Goal: Navigation & Orientation: Find specific page/section

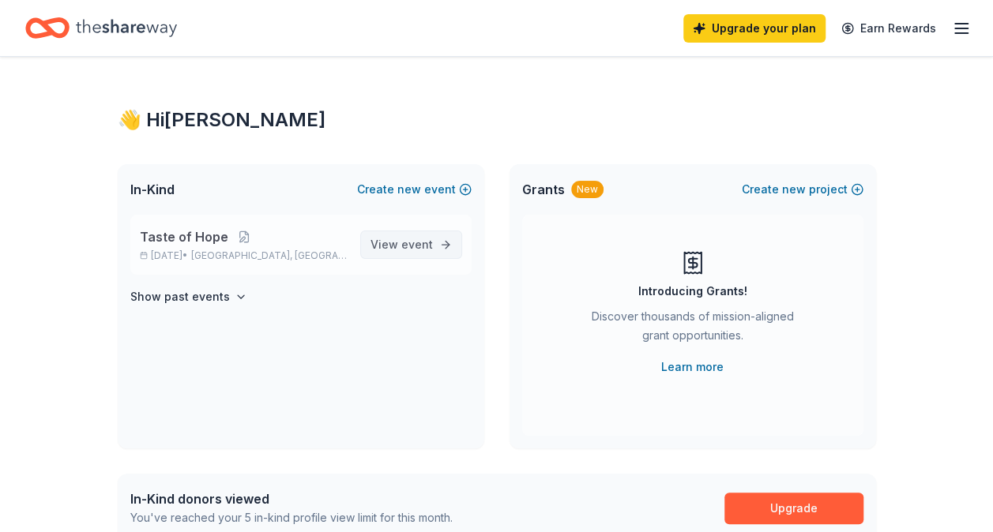
click at [417, 252] on span "View event" at bounding box center [401, 244] width 62 height 19
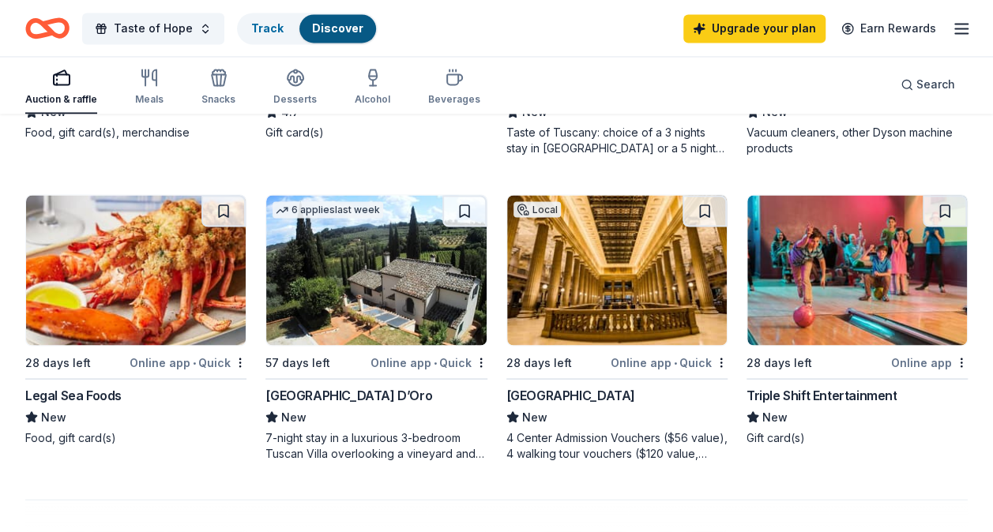
scroll to position [1342, 0]
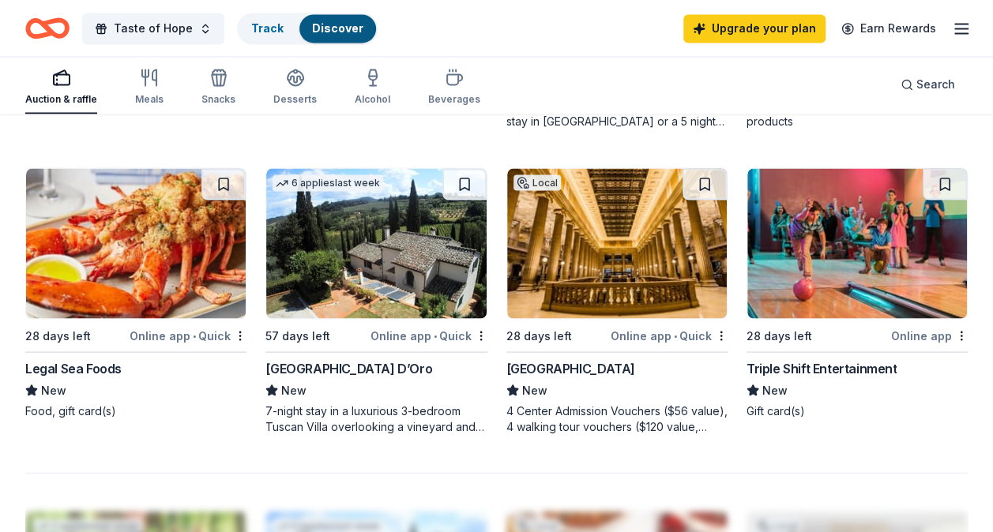
click at [325, 243] on img at bounding box center [376, 243] width 220 height 150
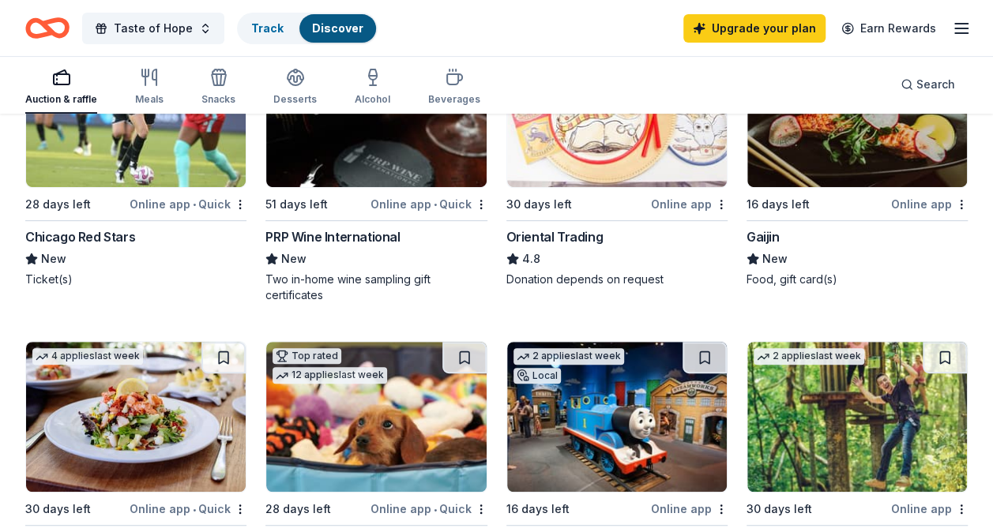
scroll to position [79, 0]
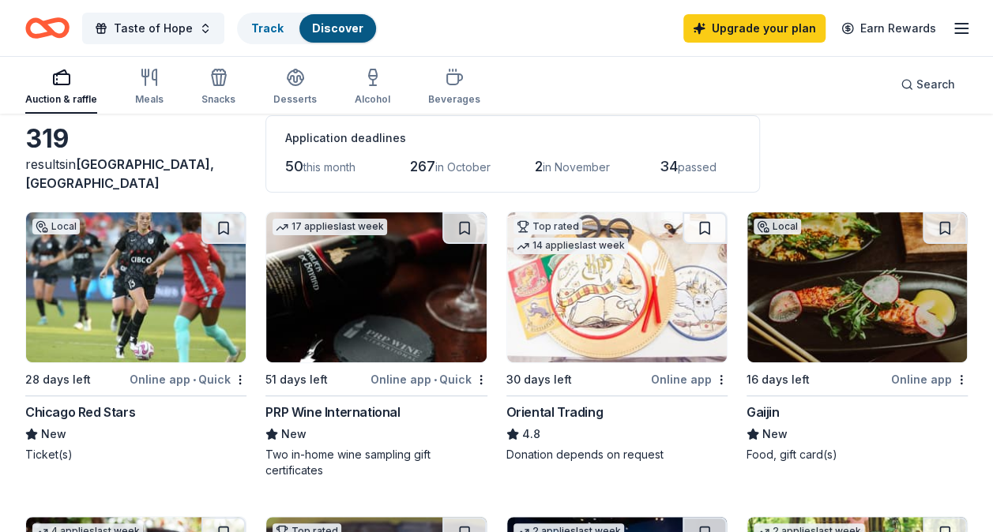
click at [166, 306] on img at bounding box center [136, 287] width 220 height 150
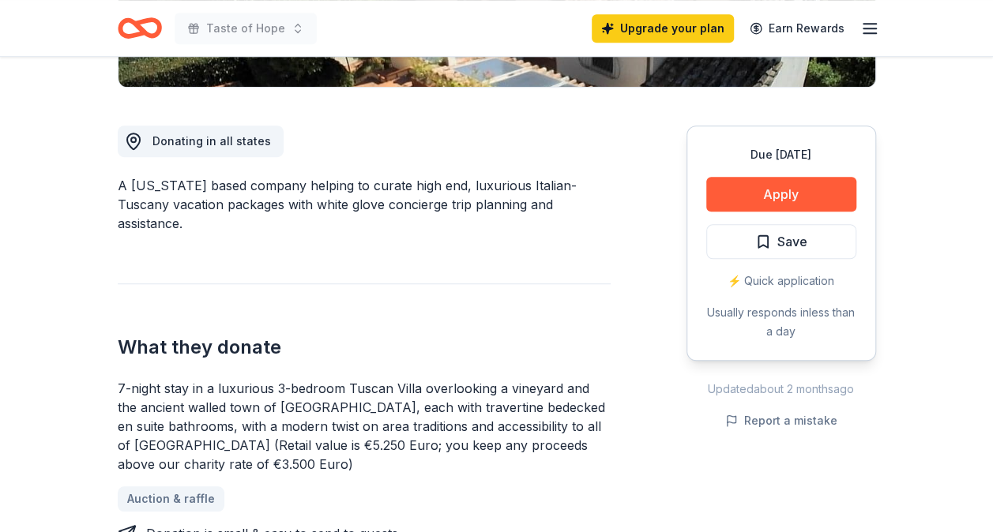
scroll to position [395, 0]
